Goal: Navigation & Orientation: Find specific page/section

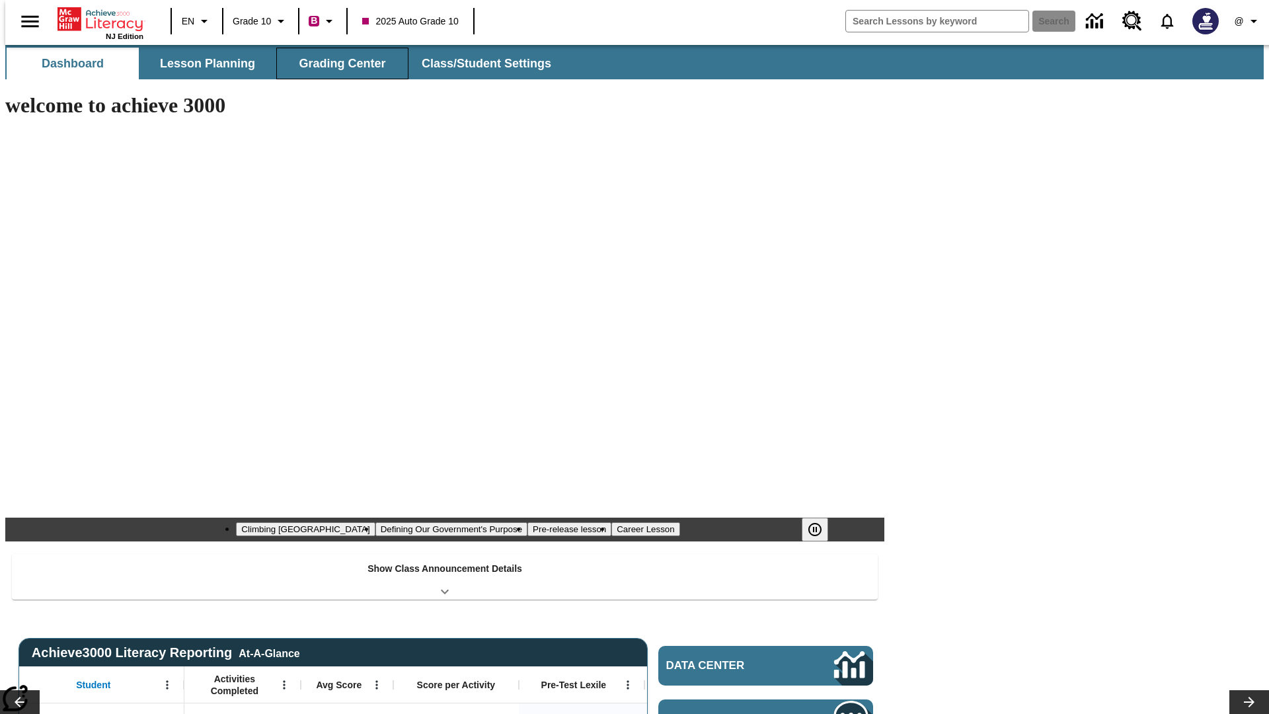
click at [337, 63] on span "Grading Center" at bounding box center [342, 63] width 87 height 15
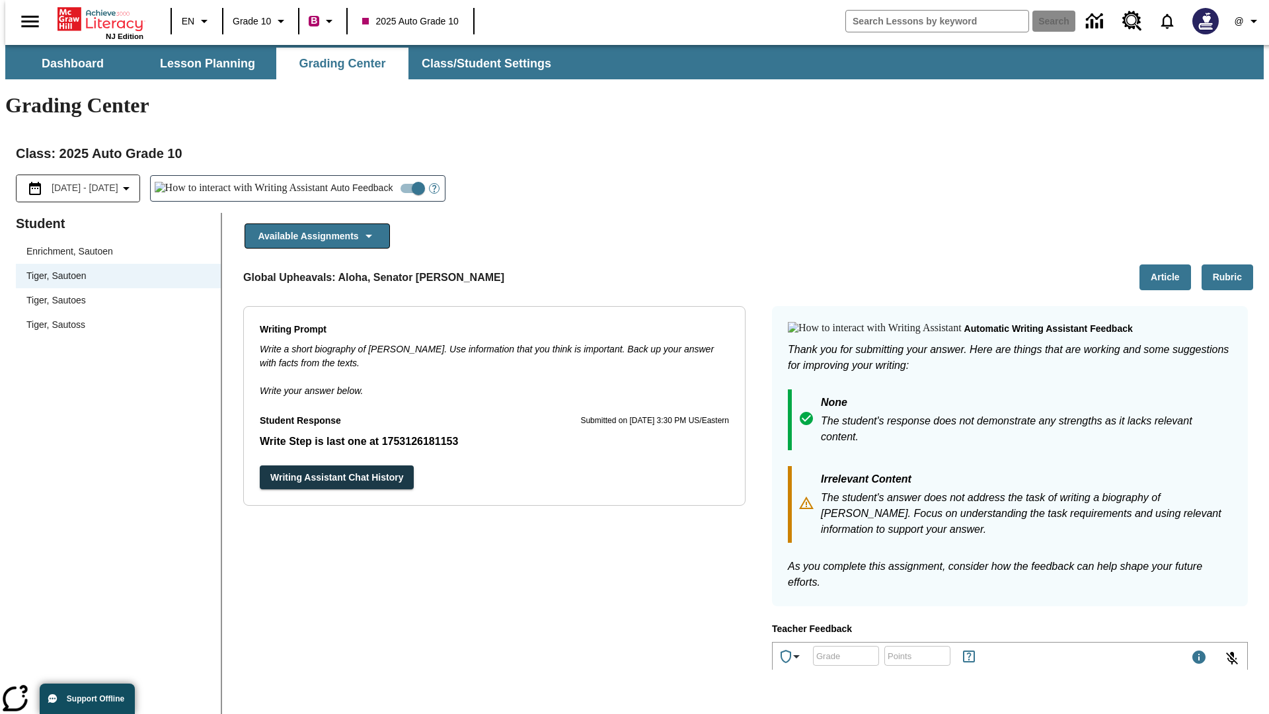
scroll to position [229, 0]
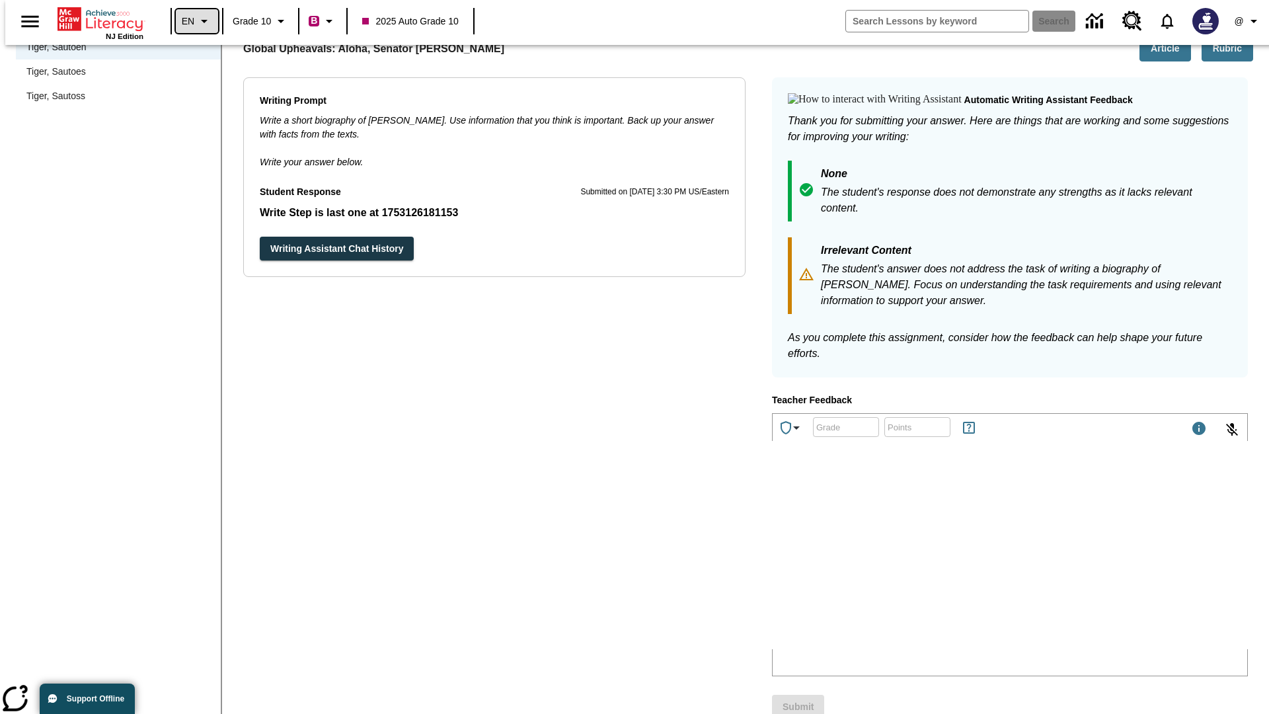
click at [196, 21] on icon "Language: EN, Select a language" at bounding box center [204, 21] width 16 height 16
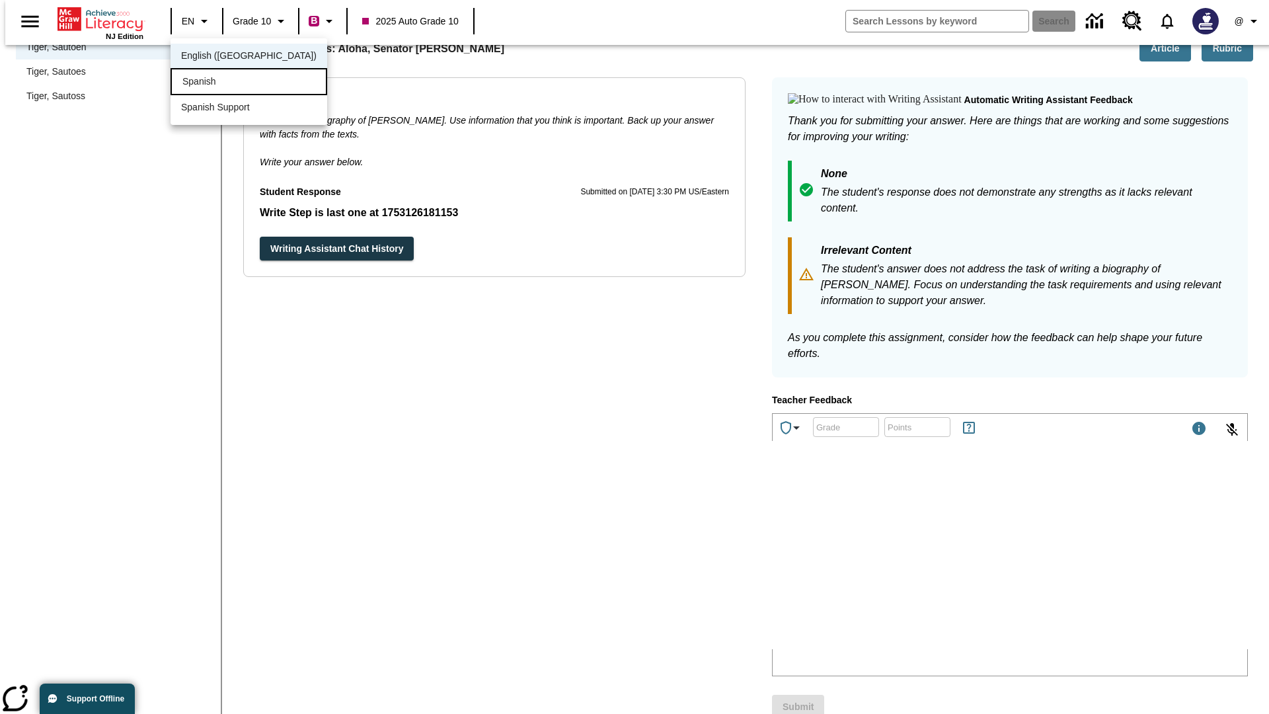
click at [220, 83] on div "Spanish" at bounding box center [249, 81] width 157 height 27
